Goal: Task Accomplishment & Management: Use online tool/utility

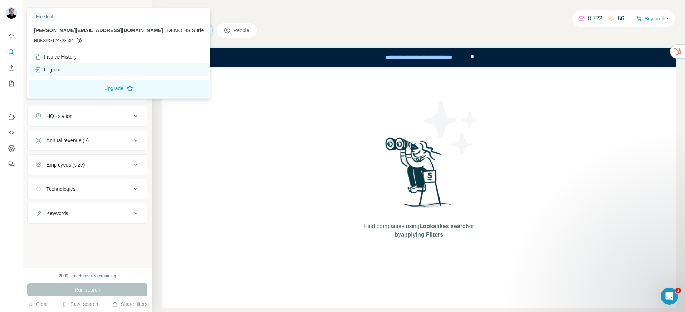
click at [53, 69] on div "Log out" at bounding box center [47, 69] width 27 height 7
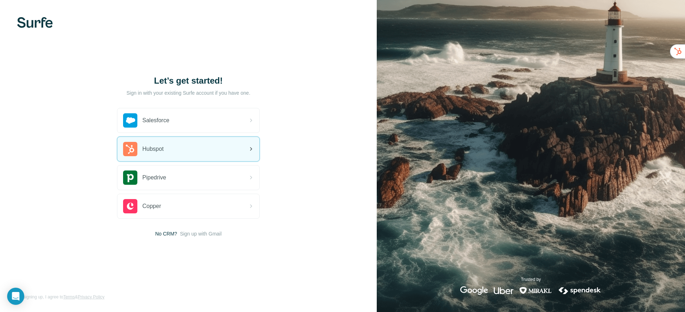
click at [164, 151] on span "Hubspot" at bounding box center [152, 149] width 21 height 9
